Goal: Task Accomplishment & Management: Manage account settings

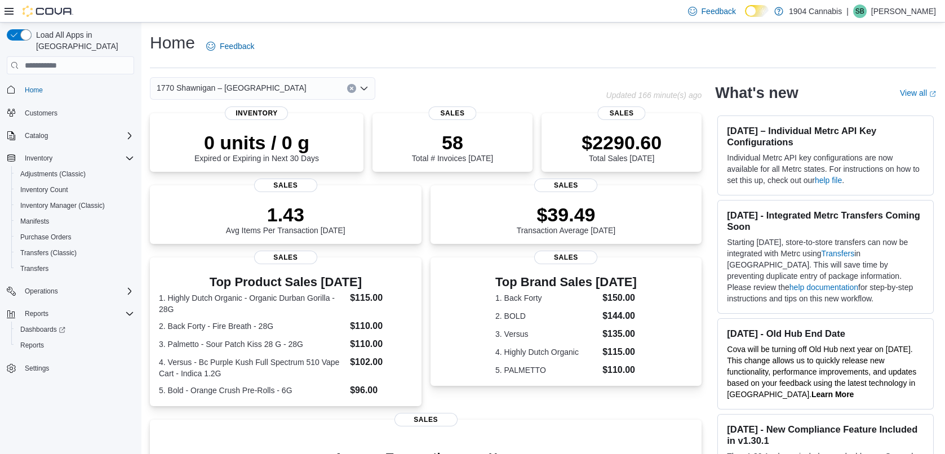
click at [912, 16] on p "[PERSON_NAME]" at bounding box center [903, 12] width 65 height 14
click at [875, 112] on span "Sign Out" at bounding box center [863, 108] width 30 height 11
